Goal: Information Seeking & Learning: Learn about a topic

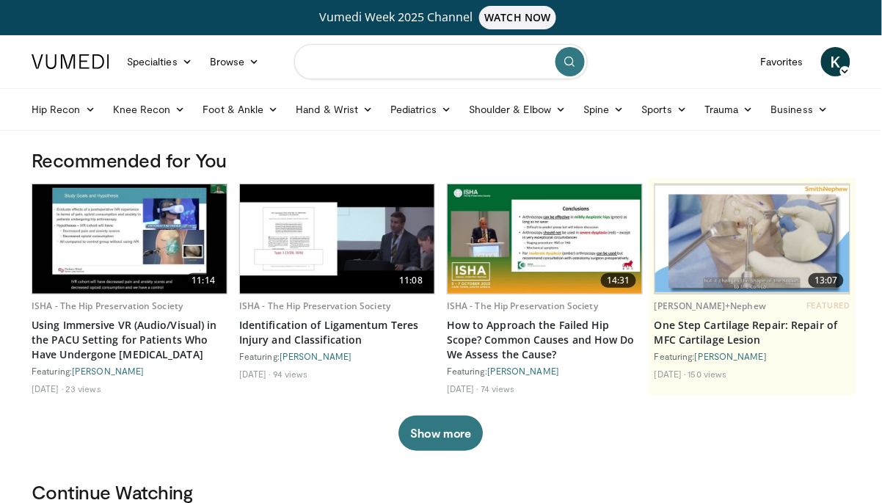
click at [419, 59] on input "Search topics, interventions" at bounding box center [441, 61] width 294 height 35
type input "**********"
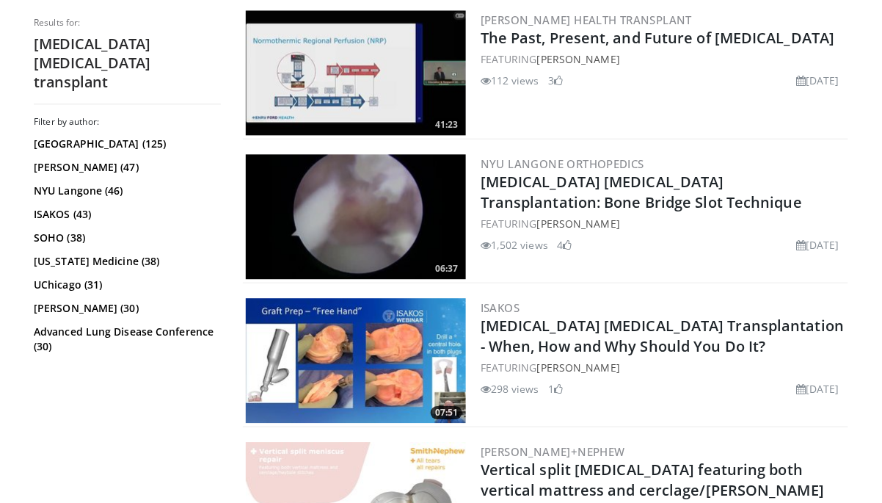
scroll to position [3133, 0]
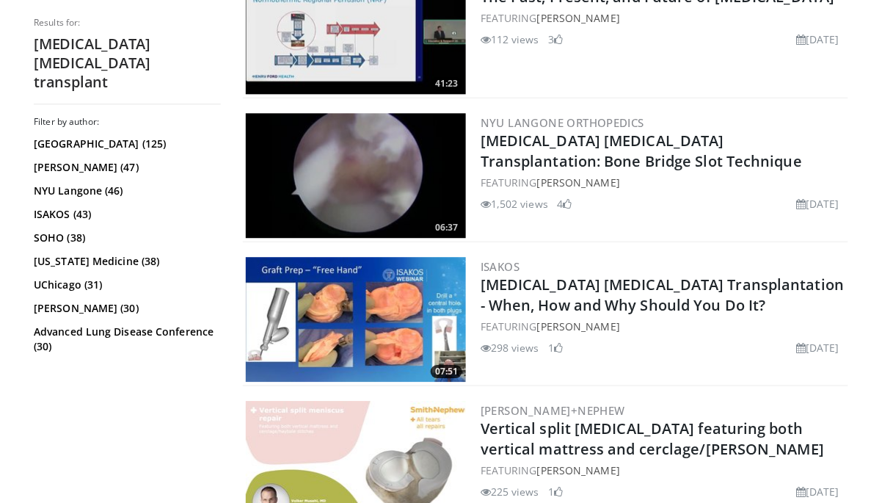
click at [509, 274] on link "Meniscus Allograft Transplantation - When, How and Why Should You Do It?" at bounding box center [663, 294] width 364 height 40
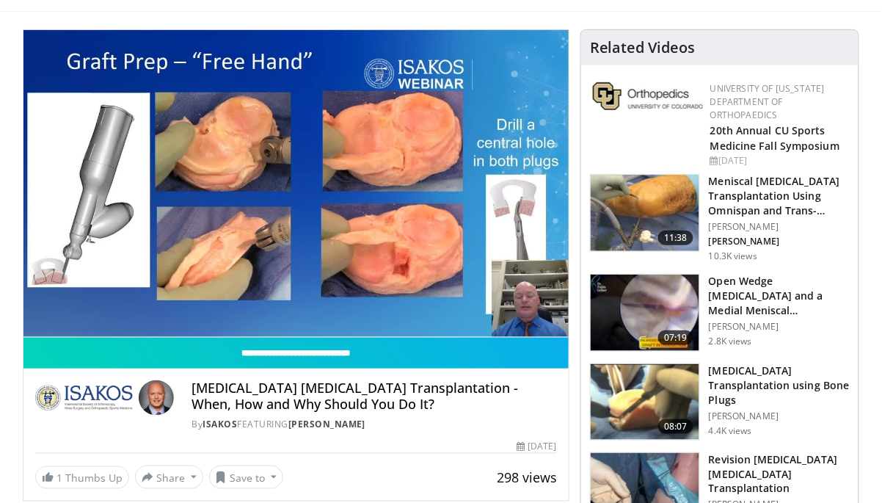
scroll to position [128, 0]
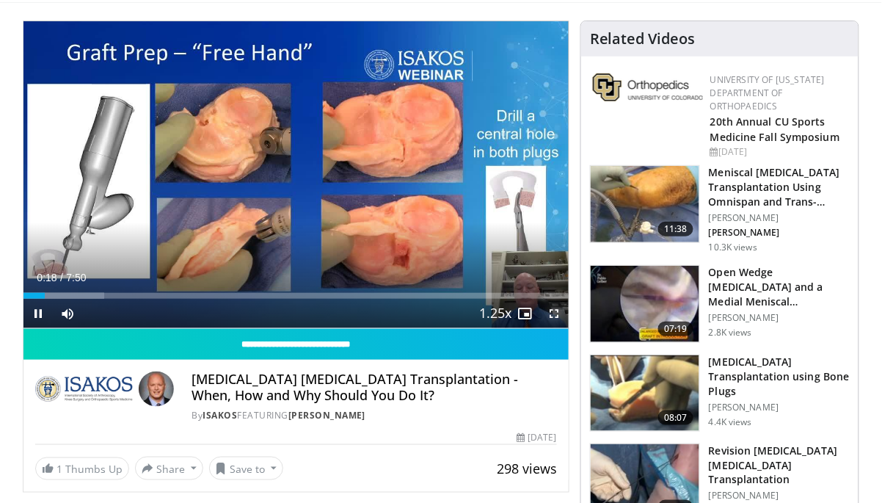
click at [554, 312] on span "Video Player" at bounding box center [553, 313] width 29 height 29
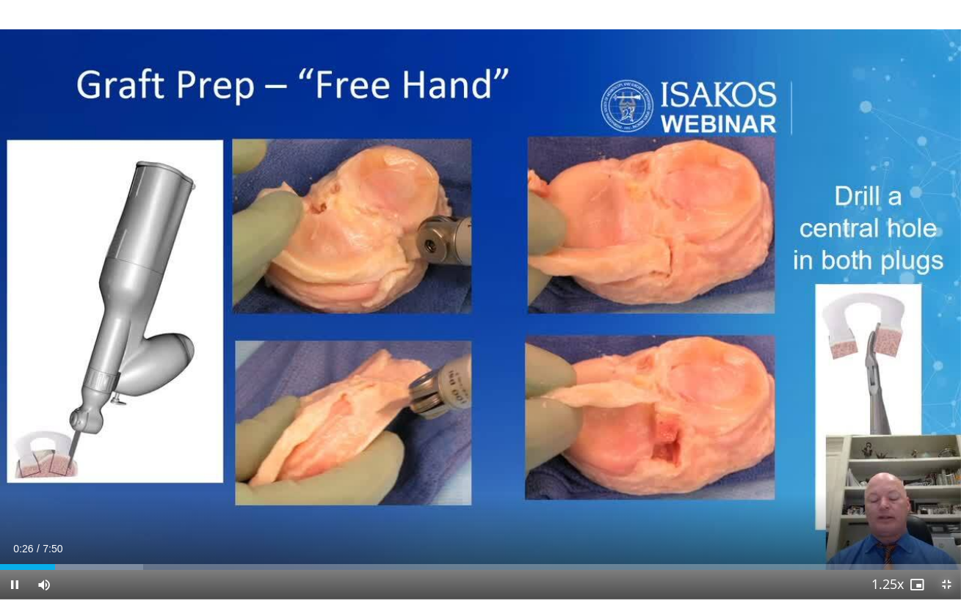
click at [881, 502] on span "Video Player" at bounding box center [945, 584] width 29 height 29
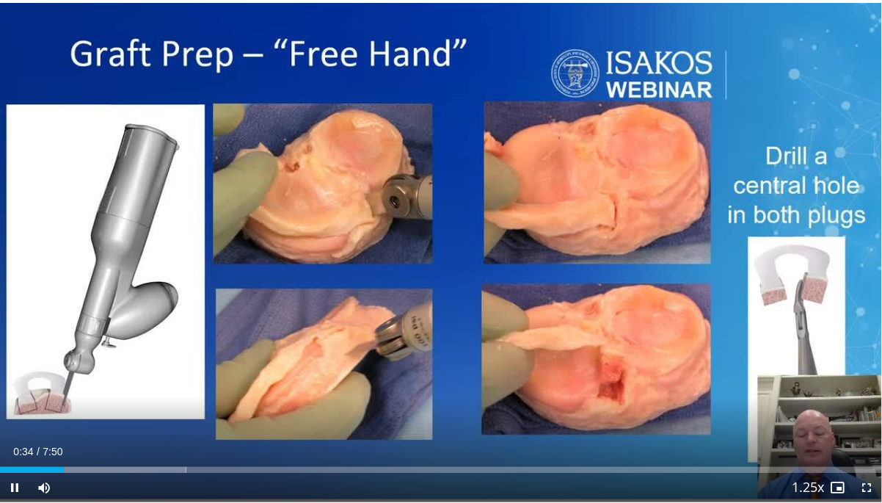
scroll to position [0, 0]
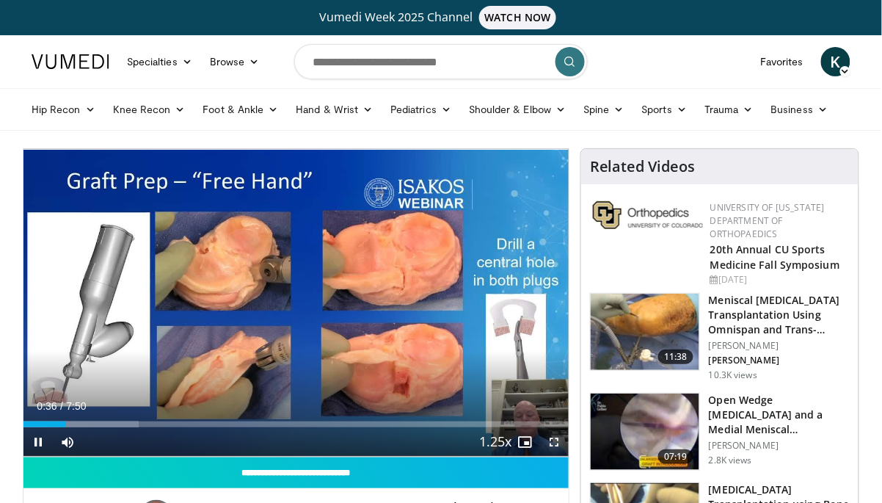
click at [555, 443] on span "Video Player" at bounding box center [553, 441] width 29 height 29
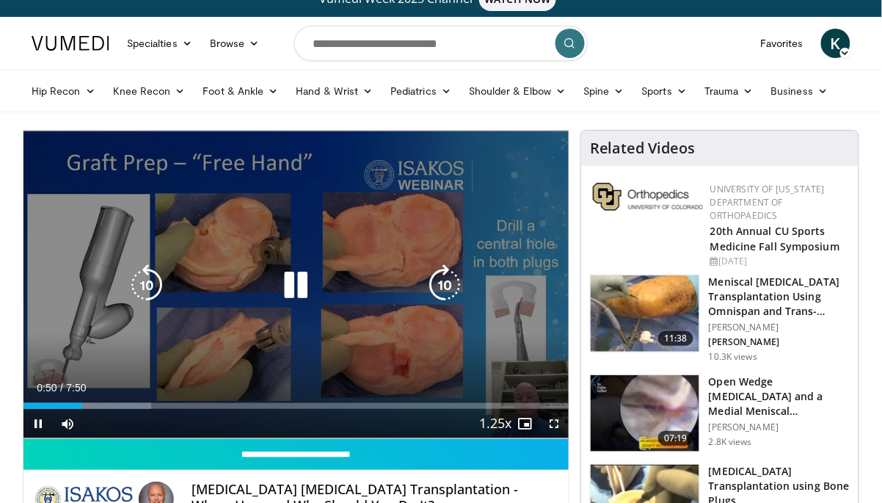
scroll to position [10, 0]
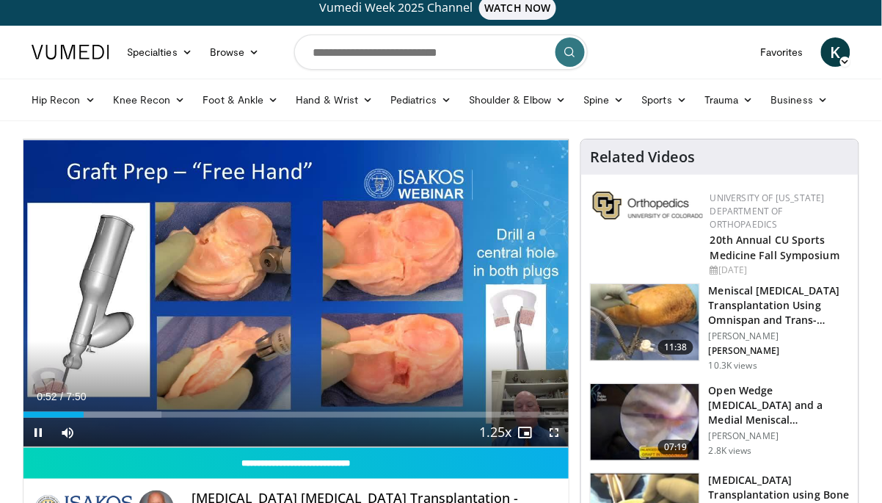
click at [557, 431] on span "Video Player" at bounding box center [553, 432] width 29 height 29
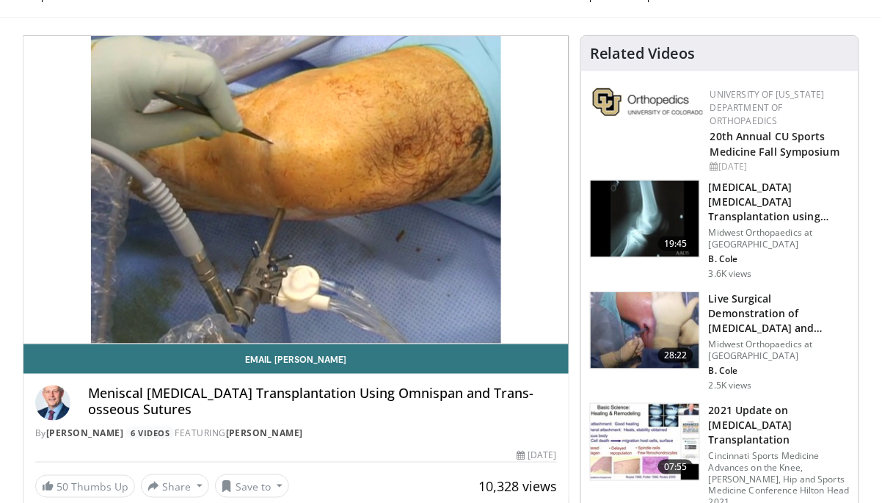
scroll to position [129, 0]
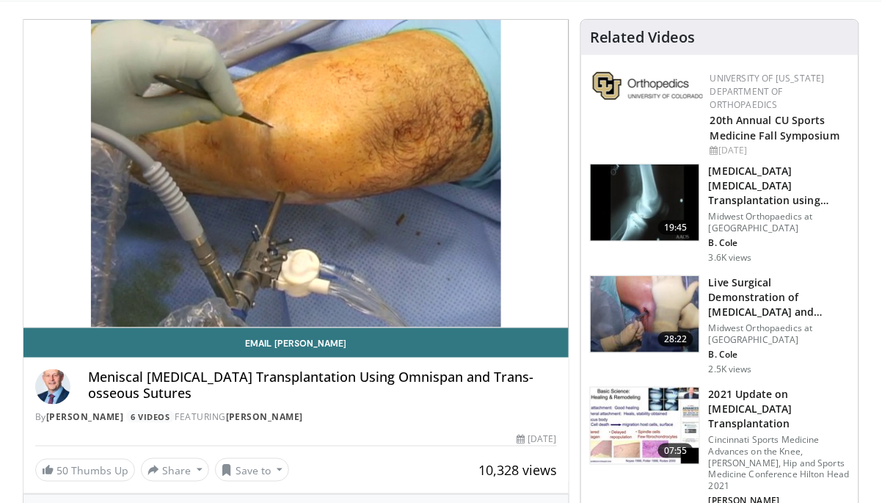
click at [735, 387] on h3 "2021 Update on [MEDICAL_DATA] Transplantation" at bounding box center [779, 409] width 141 height 44
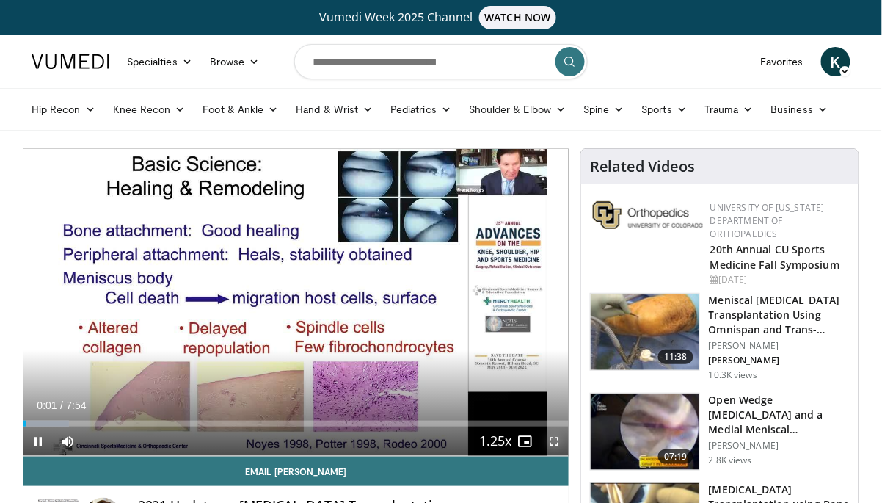
click at [556, 445] on span "Video Player" at bounding box center [553, 440] width 29 height 29
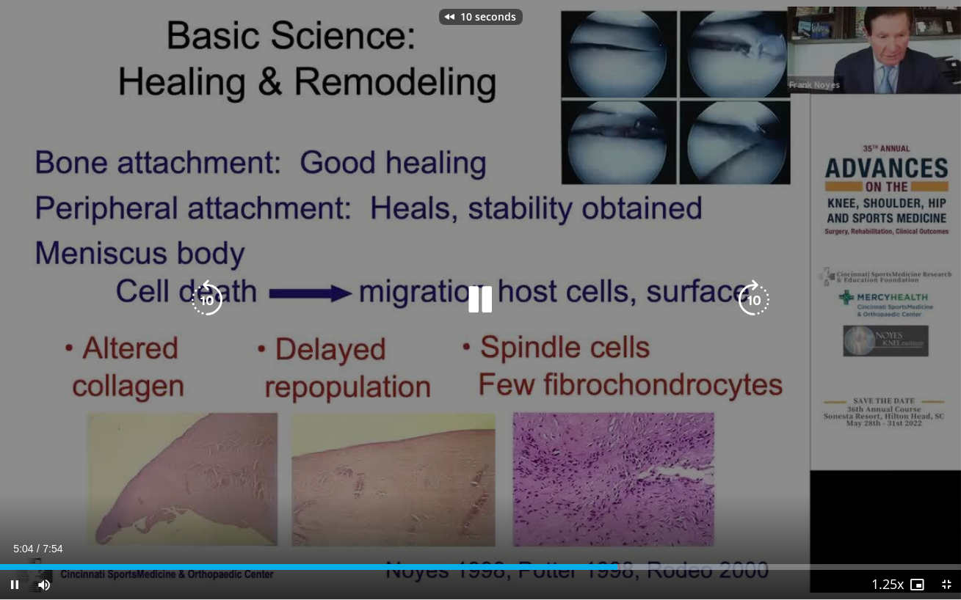
click at [478, 310] on icon "Video Player" at bounding box center [479, 300] width 41 height 41
click at [482, 302] on icon "Video Player" at bounding box center [479, 300] width 41 height 41
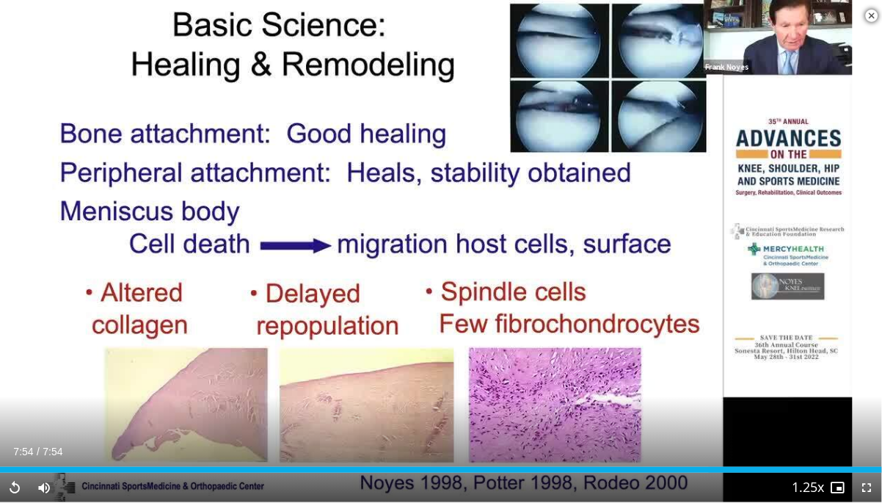
scroll to position [294, 0]
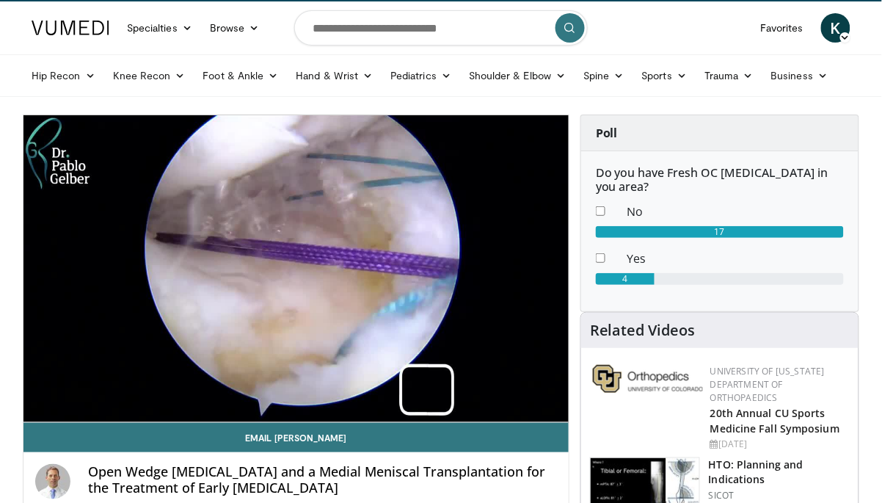
scroll to position [53, 0]
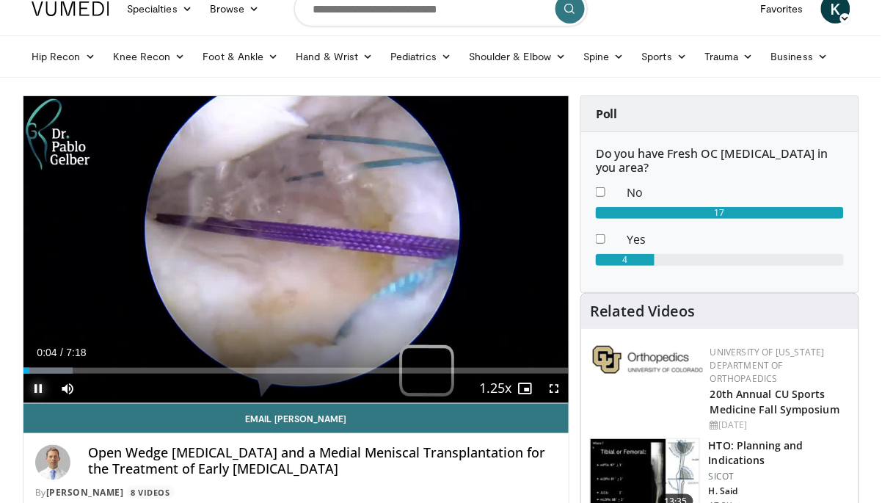
click at [40, 390] on span "Video Player" at bounding box center [37, 388] width 29 height 29
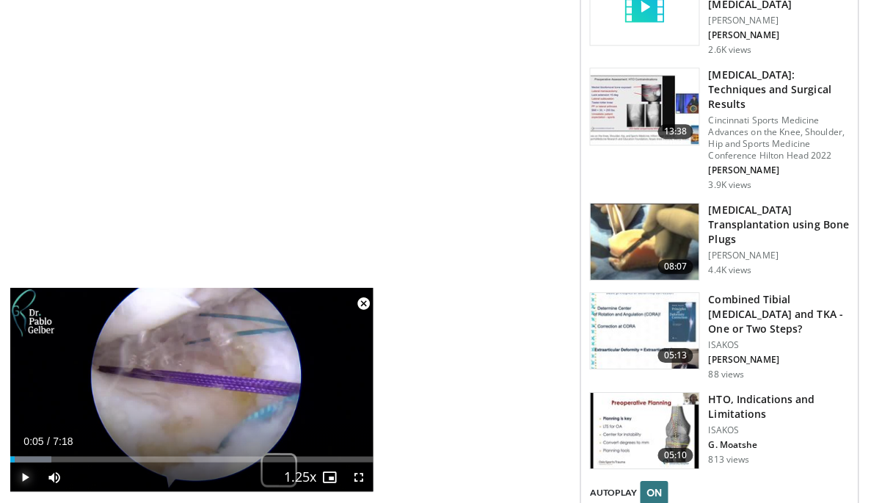
scroll to position [2059, 0]
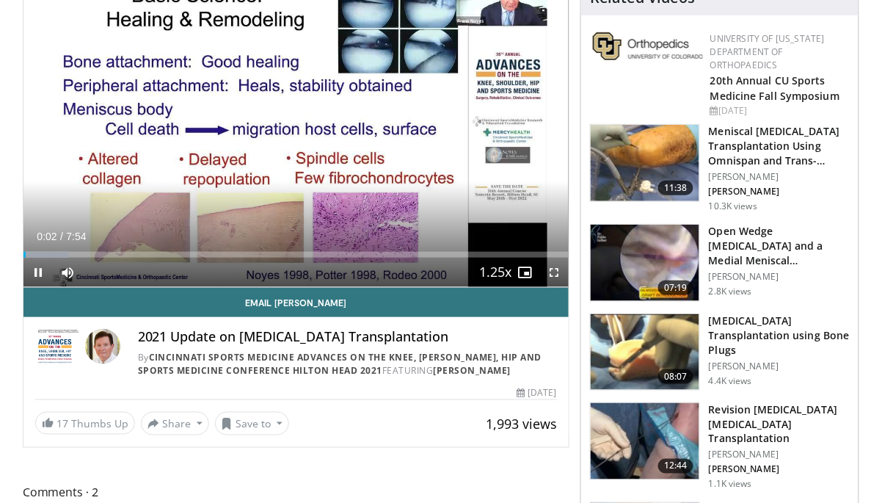
scroll to position [164, 0]
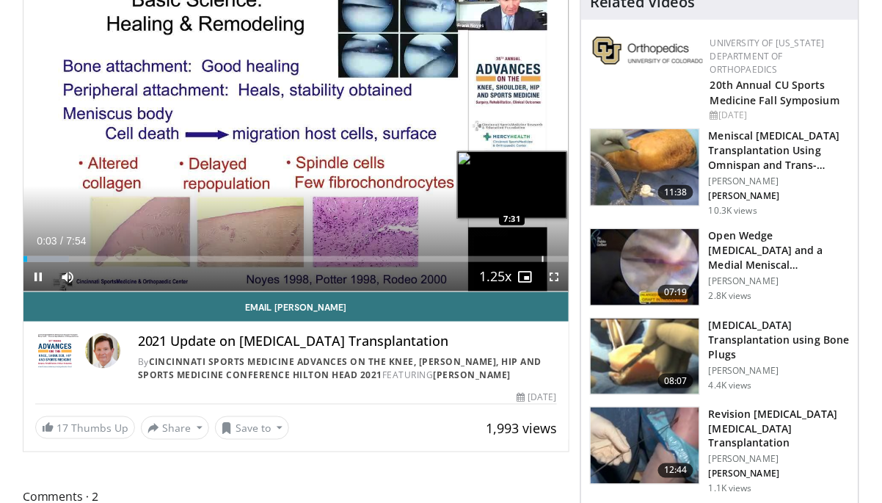
click at [542, 258] on div "Progress Bar" at bounding box center [542, 259] width 1 height 6
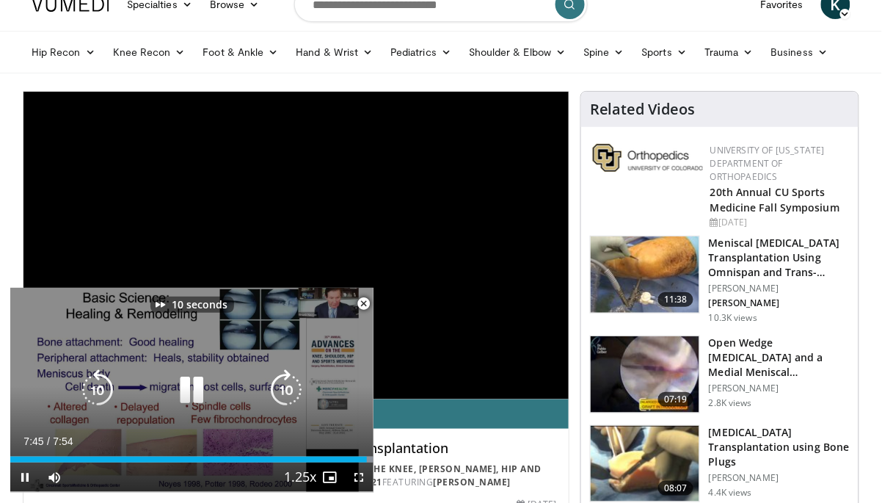
scroll to position [0, 0]
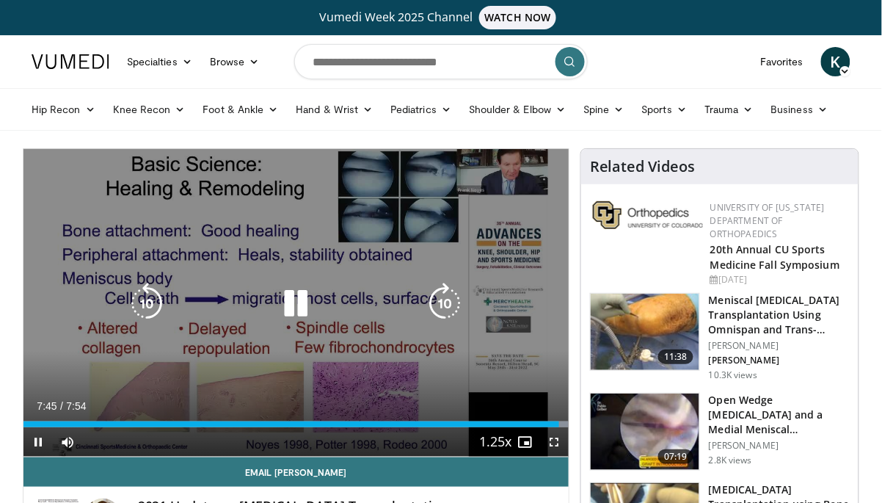
click at [278, 312] on icon "Video Player" at bounding box center [295, 303] width 41 height 41
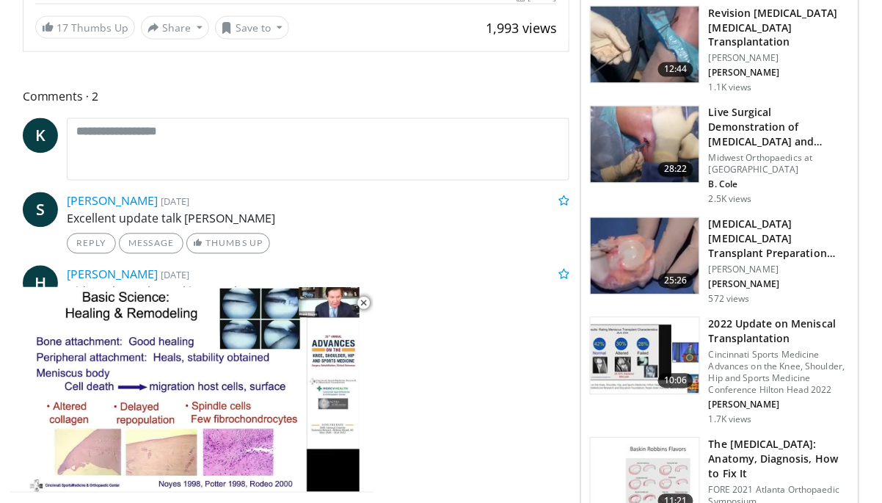
scroll to position [565, 0]
click at [616, 318] on img at bounding box center [645, 356] width 109 height 76
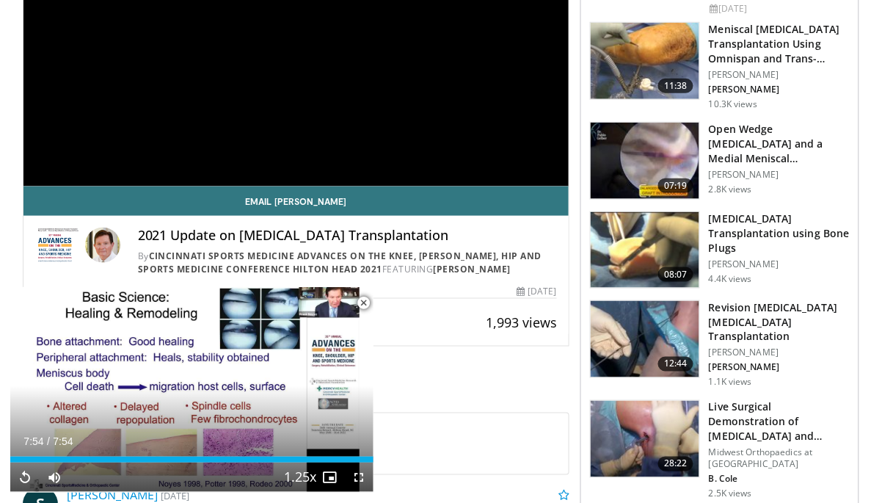
scroll to position [273, 0]
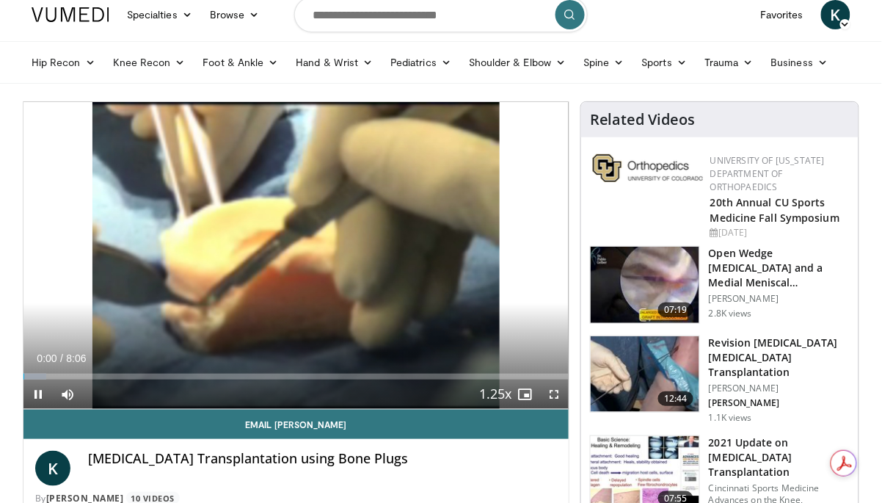
scroll to position [53, 0]
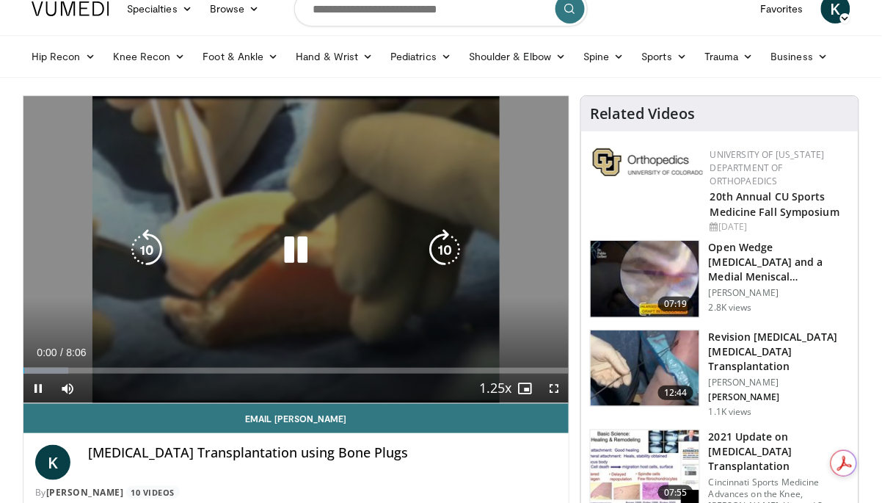
scroll to position [61, 0]
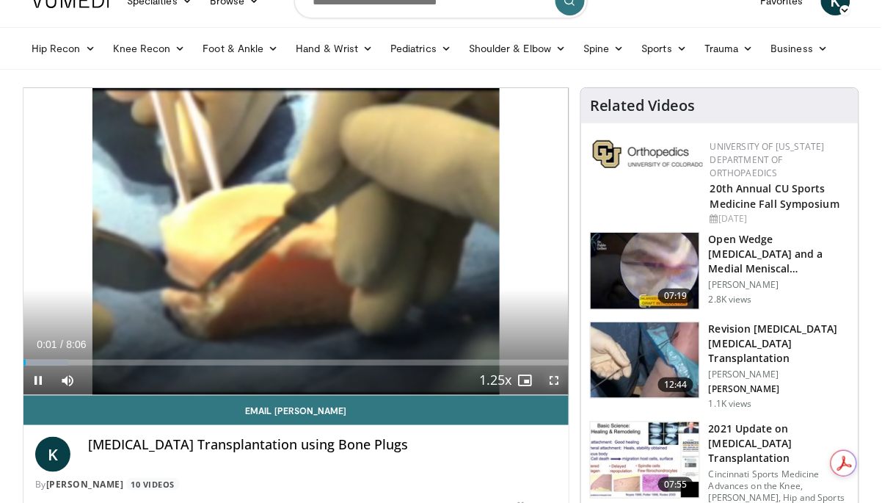
click at [556, 381] on span "Video Player" at bounding box center [553, 379] width 29 height 29
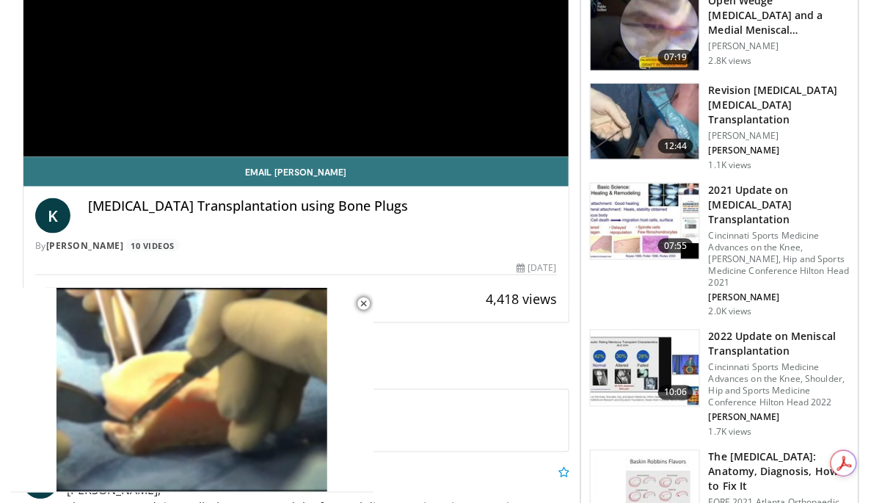
scroll to position [298, 0]
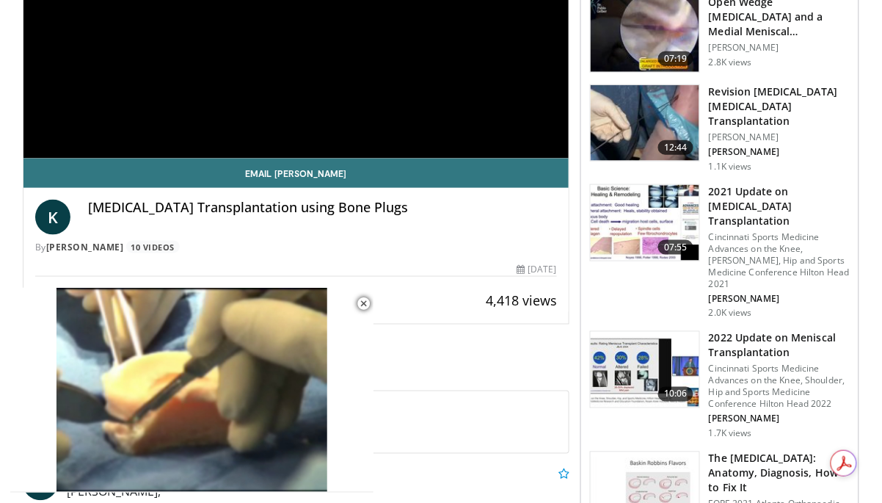
click at [768, 331] on h3 "2022 Update on Meniscal Transplantation" at bounding box center [779, 345] width 141 height 29
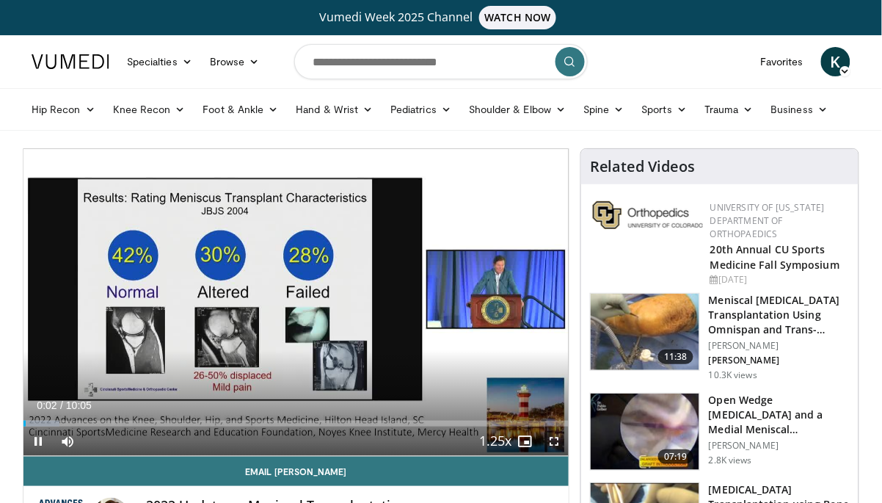
click at [555, 440] on span "Video Player" at bounding box center [553, 440] width 29 height 29
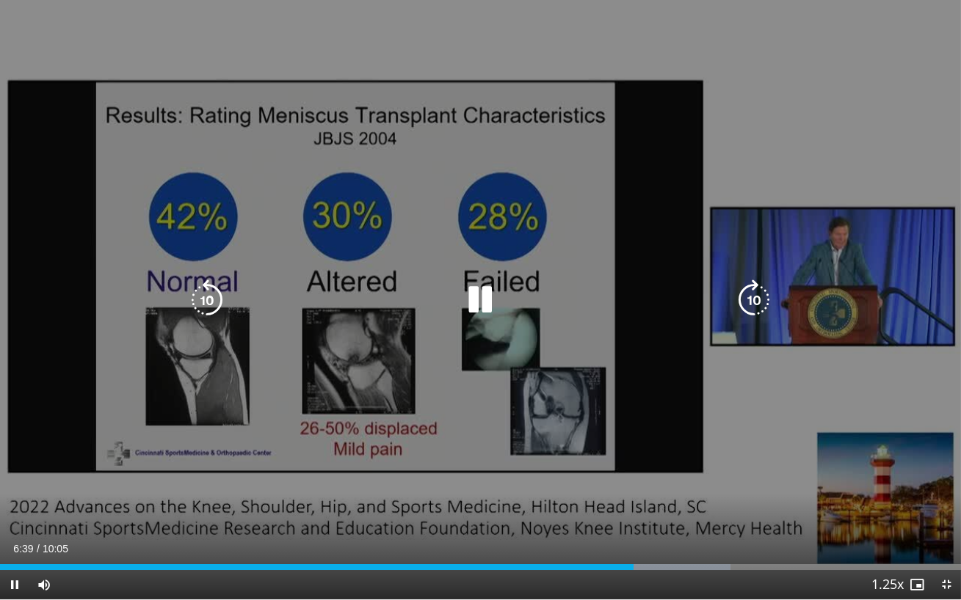
click at [472, 304] on icon "Video Player" at bounding box center [479, 300] width 41 height 41
click at [723, 477] on div "60 seconds Tap to unmute" at bounding box center [480, 300] width 961 height 600
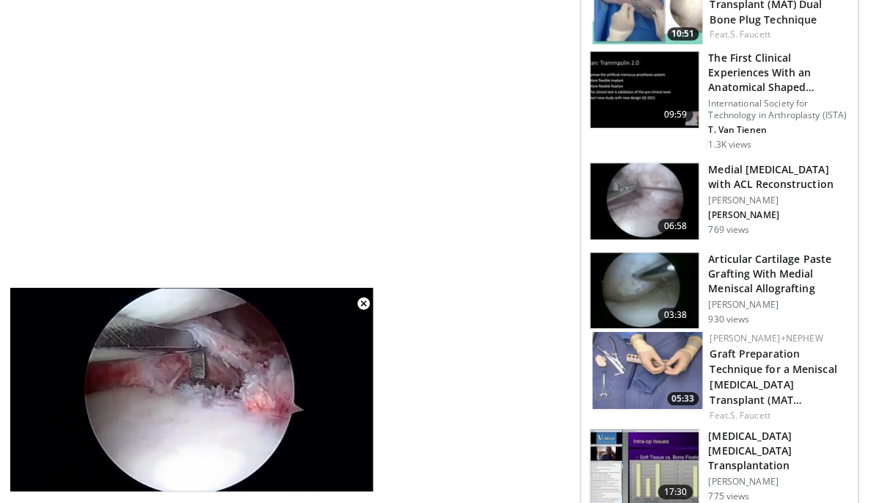
scroll to position [1972, 0]
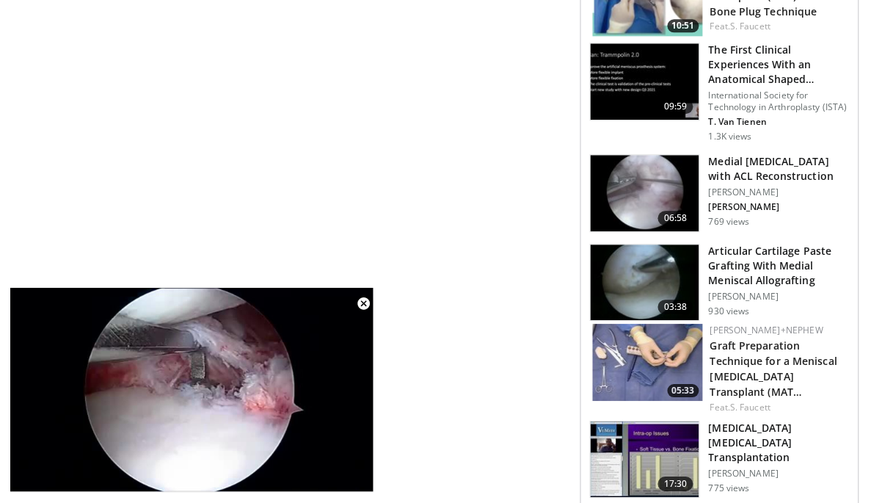
click at [641, 421] on img at bounding box center [645, 459] width 109 height 76
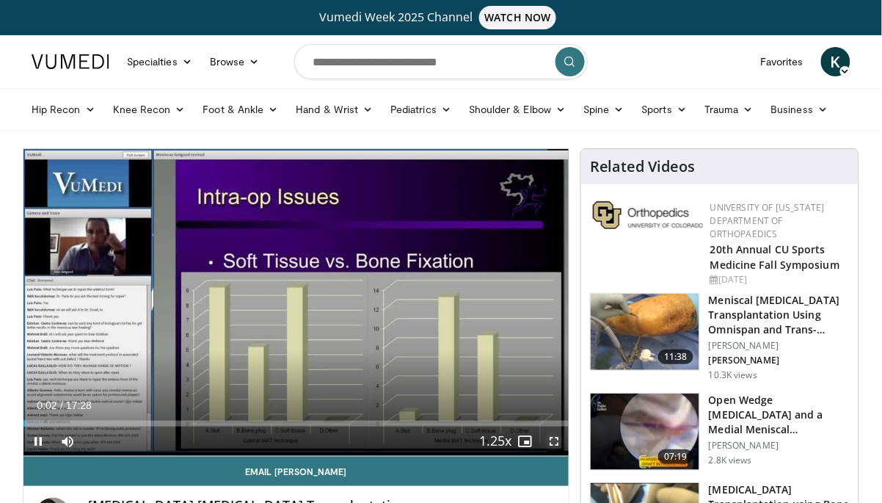
click at [558, 445] on span "Video Player" at bounding box center [553, 440] width 29 height 29
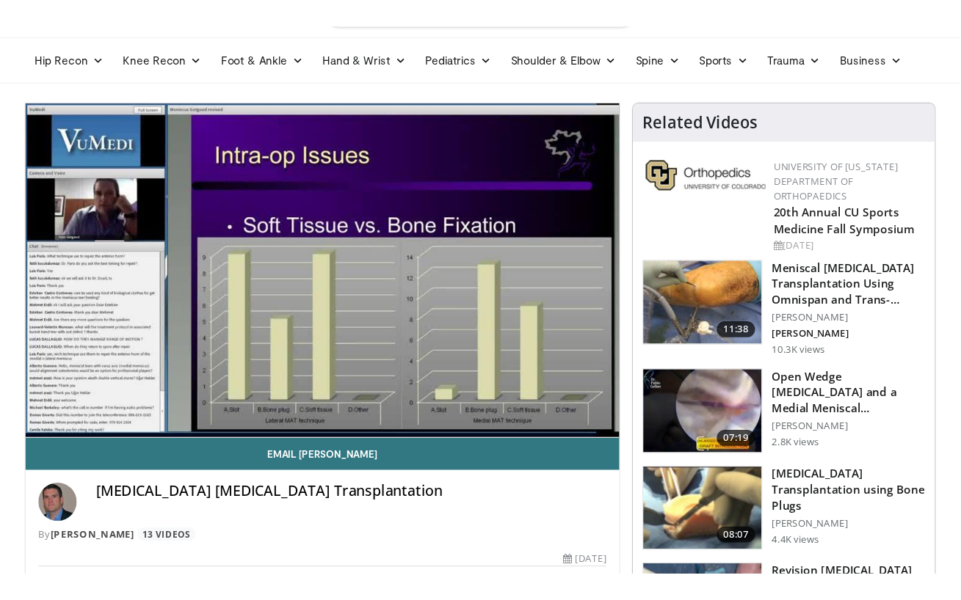
scroll to position [90, 0]
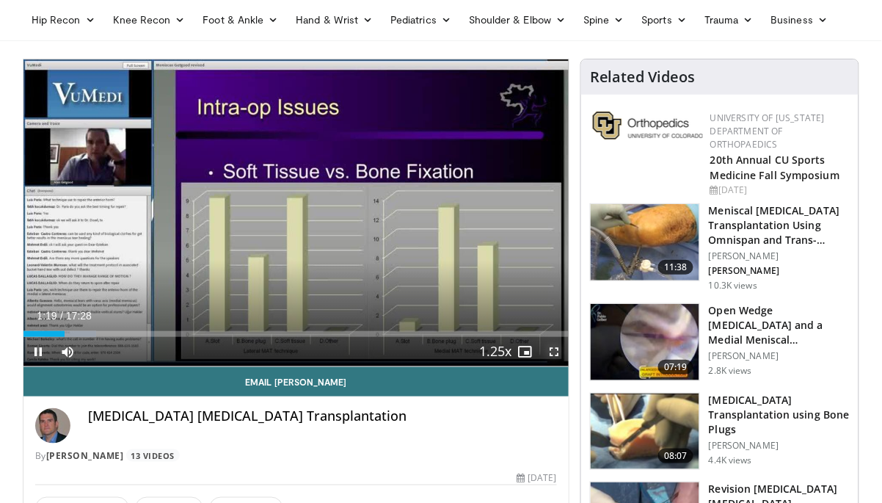
click at [559, 349] on span "Video Player" at bounding box center [553, 351] width 29 height 29
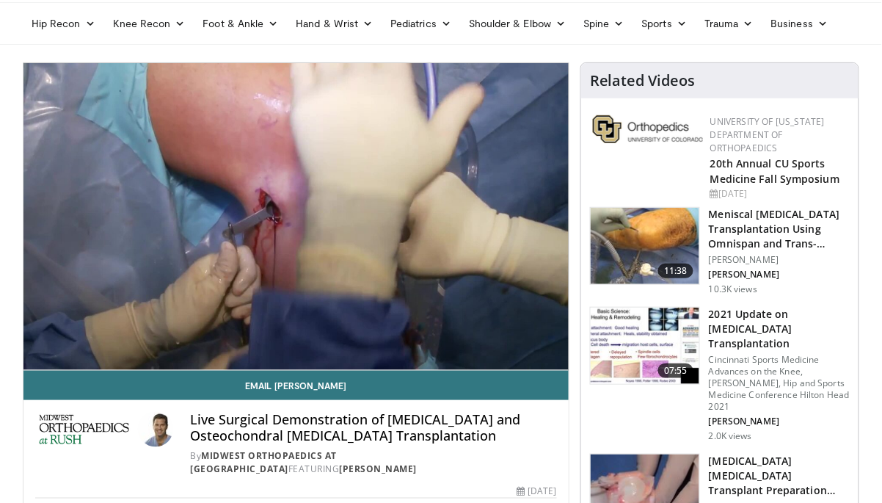
scroll to position [95, 0]
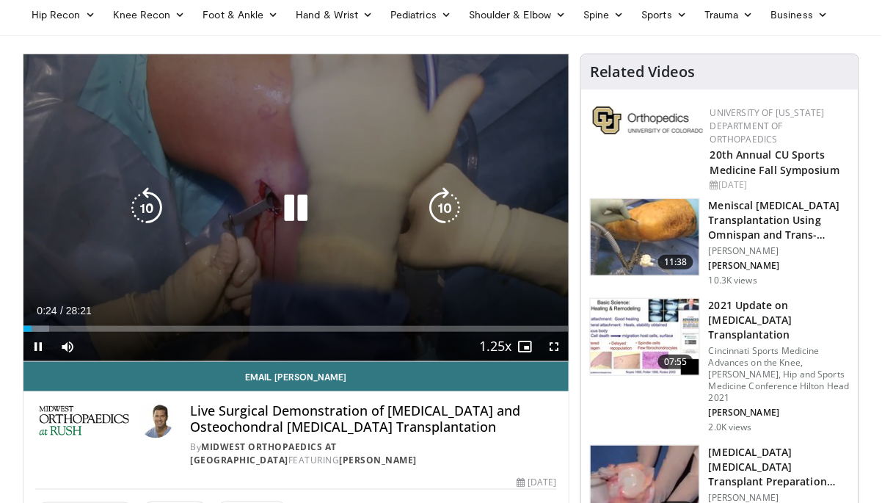
click at [292, 198] on icon "Video Player" at bounding box center [295, 207] width 41 height 41
